Goal: Task Accomplishment & Management: Manage account settings

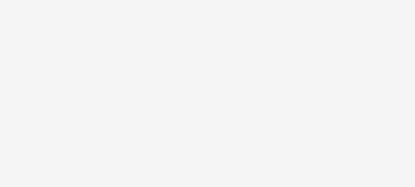
drag, startPoint x: 409, startPoint y: 153, endPoint x: 351, endPoint y: 159, distance: 58.6
click at [351, 159] on body at bounding box center [207, 93] width 415 height 187
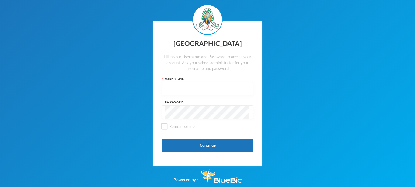
click at [220, 88] on input "text" at bounding box center [207, 89] width 84 height 14
type input "glh25ps07"
click at [165, 126] on input "Remember me" at bounding box center [164, 127] width 6 height 6
checkbox input "true"
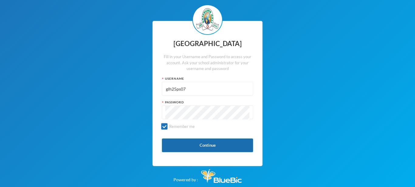
click at [198, 145] on button "Continue" at bounding box center [207, 146] width 91 height 14
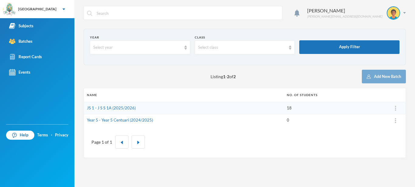
click at [140, 108] on td "JS 1 - J S S 1A (2025/2026)" at bounding box center [184, 108] width 200 height 12
click at [126, 108] on link "JS 1 - J S S 1A (2025/2026)" at bounding box center [111, 108] width 49 height 5
click at [307, 12] on span "4" at bounding box center [303, 9] width 10 height 10
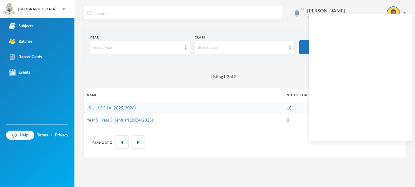
click at [236, 134] on div "Page 1 of 1" at bounding box center [244, 142] width 313 height 22
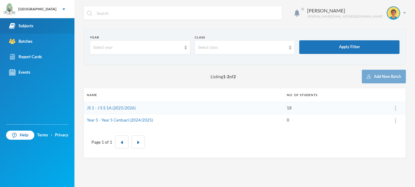
click at [27, 28] on div "Subjects" at bounding box center [21, 26] width 24 height 6
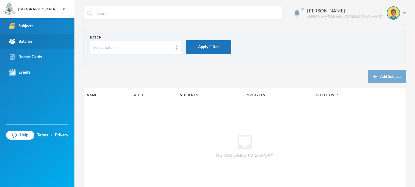
click at [23, 41] on div "Batches" at bounding box center [20, 41] width 23 height 6
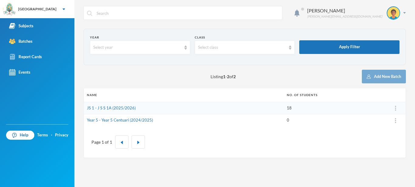
click at [123, 111] on td "JS 1 - J S S 1A (2025/2026)" at bounding box center [184, 108] width 200 height 12
click at [119, 107] on link "JS 1 - J S S 1A (2025/2026)" at bounding box center [111, 108] width 49 height 5
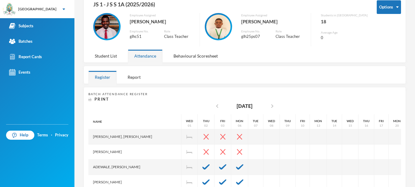
scroll to position [23, 0]
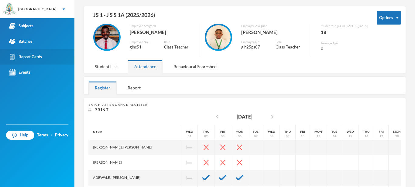
click at [41, 60] on link "Report Cards" at bounding box center [37, 56] width 74 height 15
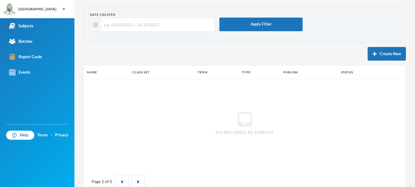
scroll to position [39, 0]
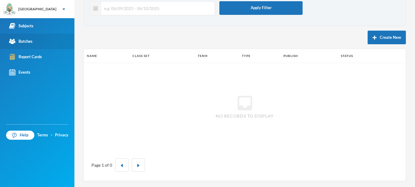
click at [33, 45] on link "Batches" at bounding box center [37, 41] width 74 height 15
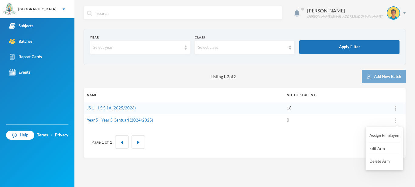
click at [396, 121] on div at bounding box center [396, 121] width 14 height 6
click at [194, 107] on td "JS 1 - J S S 1A (2025/2026)" at bounding box center [184, 108] width 200 height 12
click at [50, 11] on div "[GEOGRAPHIC_DATA]" at bounding box center [37, 9] width 74 height 18
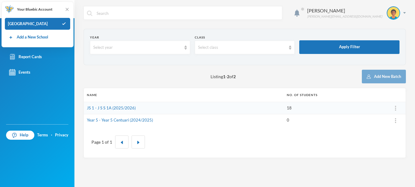
click at [92, 23] on div "Eshemoghie Victor [EMAIL_ADDRESS][DOMAIN_NAME]" at bounding box center [245, 17] width 322 height 23
click at [67, 9] on img at bounding box center [67, 9] width 6 height 6
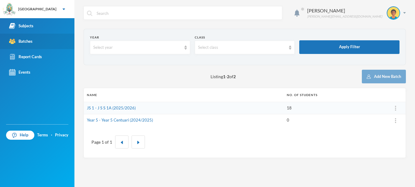
click at [36, 45] on link "Batches" at bounding box center [37, 41] width 74 height 15
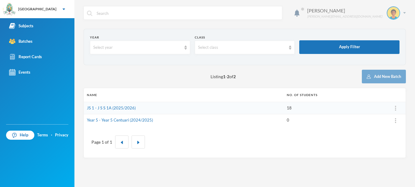
click at [406, 14] on div "Eshemoghie Victor [EMAIL_ADDRESS][DOMAIN_NAME]" at bounding box center [354, 12] width 103 height 13
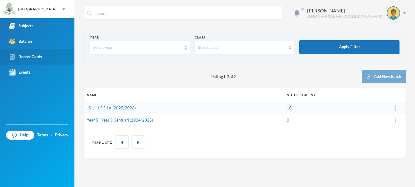
click at [51, 53] on link "Report Cards" at bounding box center [37, 56] width 74 height 15
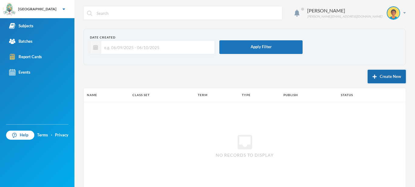
click at [395, 77] on button "Create New" at bounding box center [387, 77] width 38 height 14
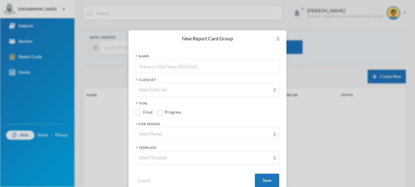
click at [229, 65] on input "text" at bounding box center [207, 67] width 137 height 14
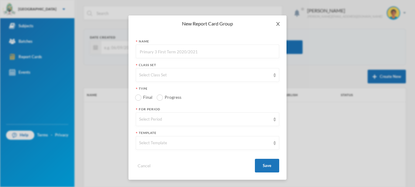
click at [279, 23] on icon "icon: close" at bounding box center [278, 24] width 5 height 5
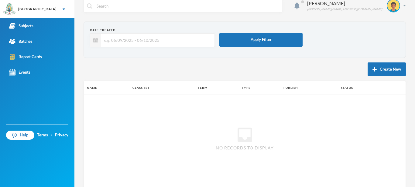
scroll to position [39, 0]
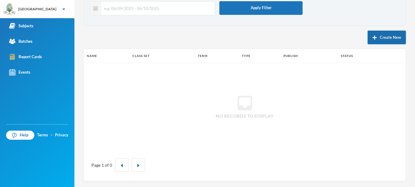
click at [392, 43] on button "Create New" at bounding box center [387, 38] width 38 height 14
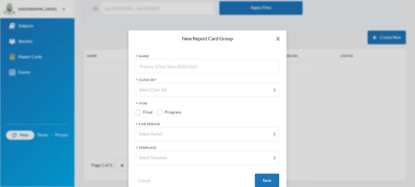
click at [278, 36] on icon "icon: close" at bounding box center [278, 38] width 5 height 5
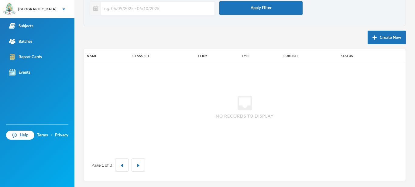
scroll to position [0, 0]
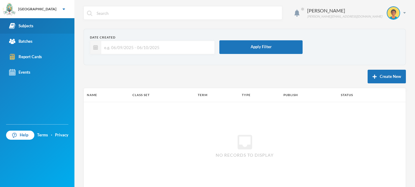
click at [45, 30] on link "Subjects" at bounding box center [37, 25] width 74 height 15
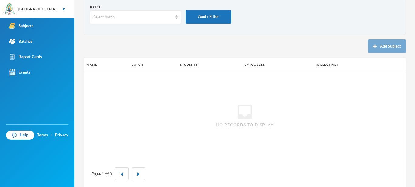
scroll to position [39, 0]
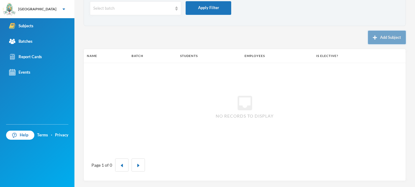
click at [376, 38] on img "button" at bounding box center [375, 38] width 4 height 4
click at [391, 37] on button "Add Subject" at bounding box center [387, 38] width 38 height 14
